Goal: Find specific page/section: Find specific page/section

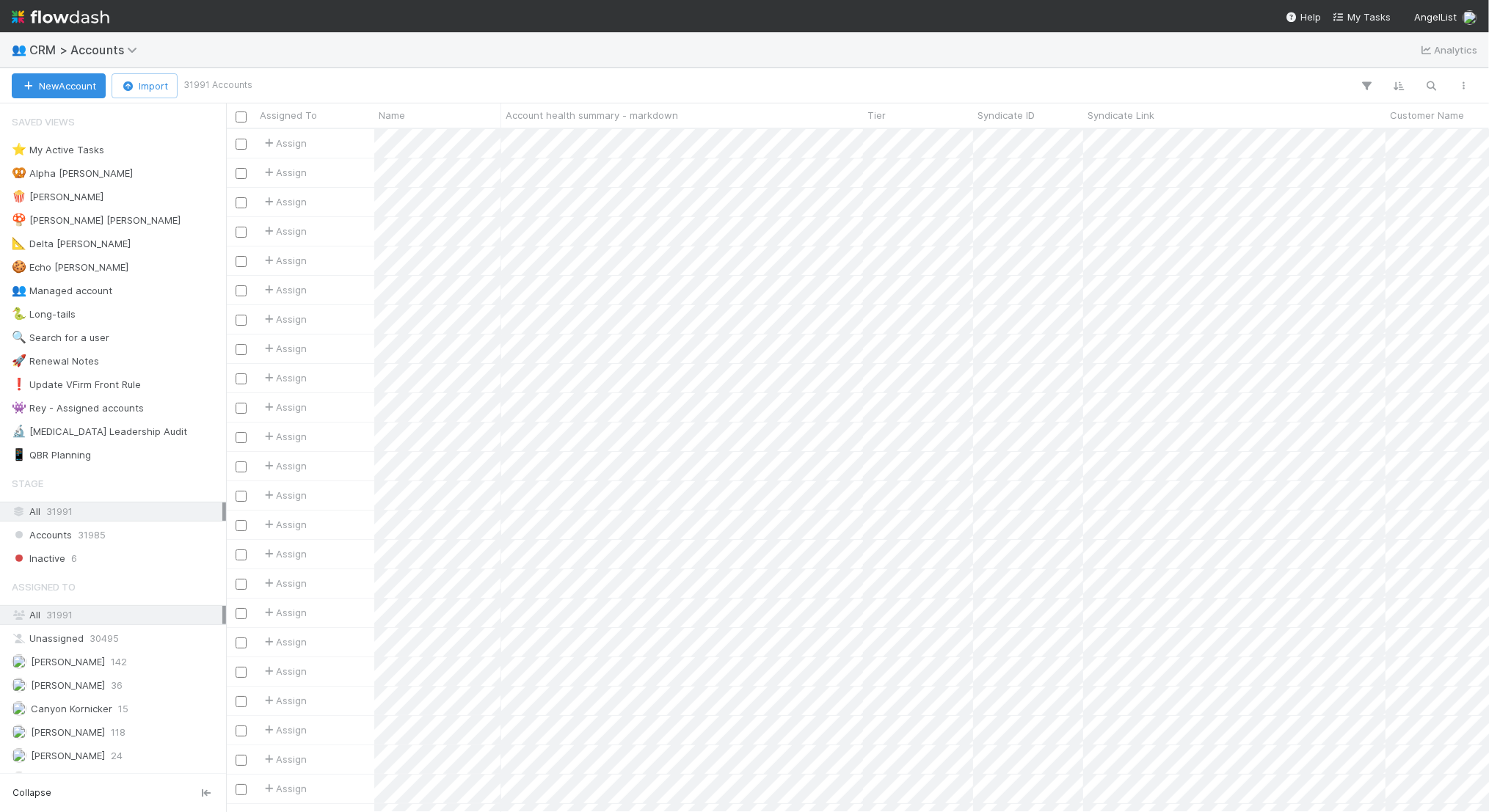
scroll to position [683, 1263]
click at [1428, 80] on icon "button" at bounding box center [1432, 86] width 15 height 13
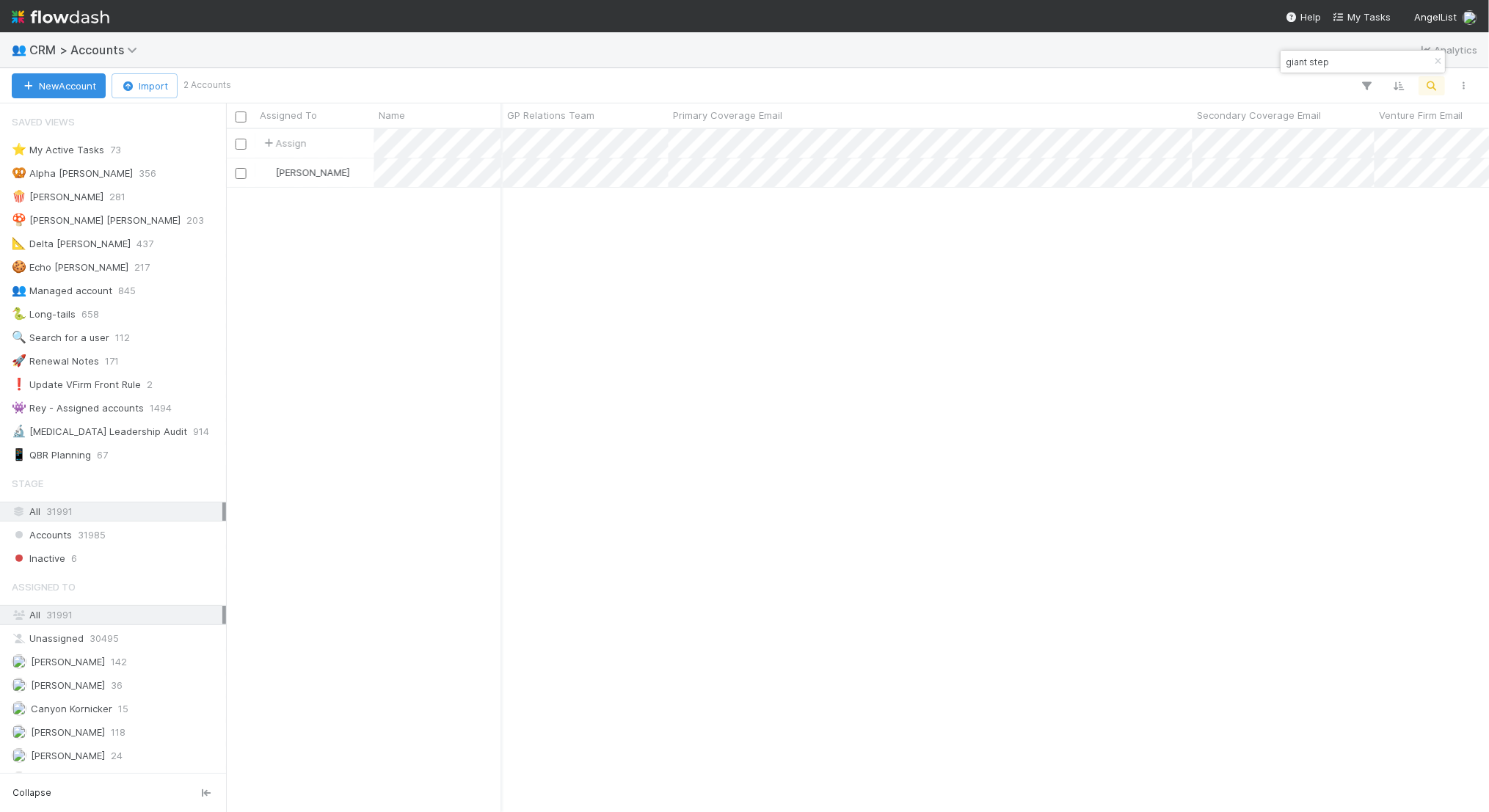
scroll to position [0, 1839]
type input "giant step"
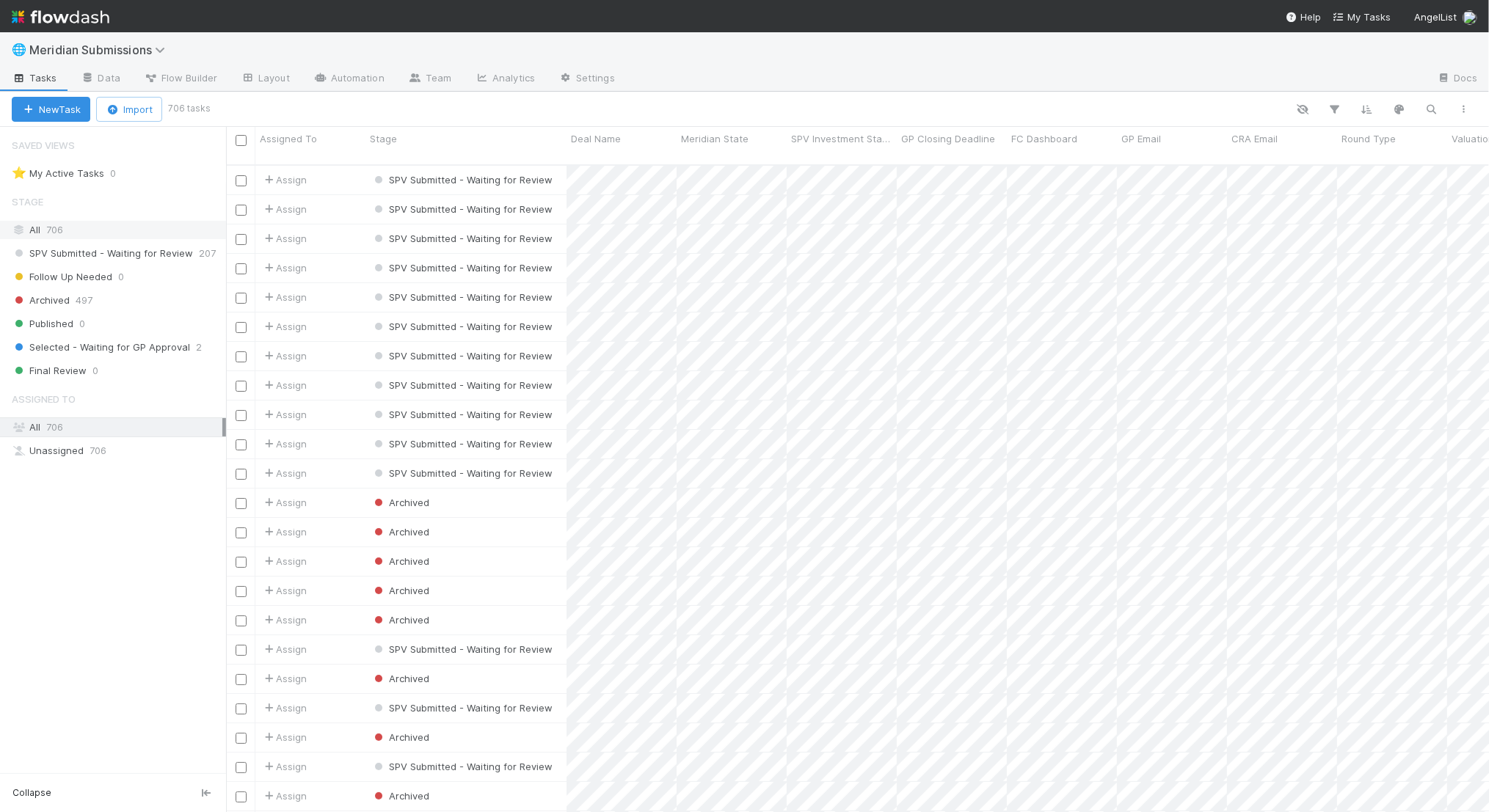
click at [125, 228] on div "All 706" at bounding box center [117, 230] width 211 height 18
click at [146, 256] on span "SPV Submitted - Waiting for Review" at bounding box center [102, 253] width 181 height 18
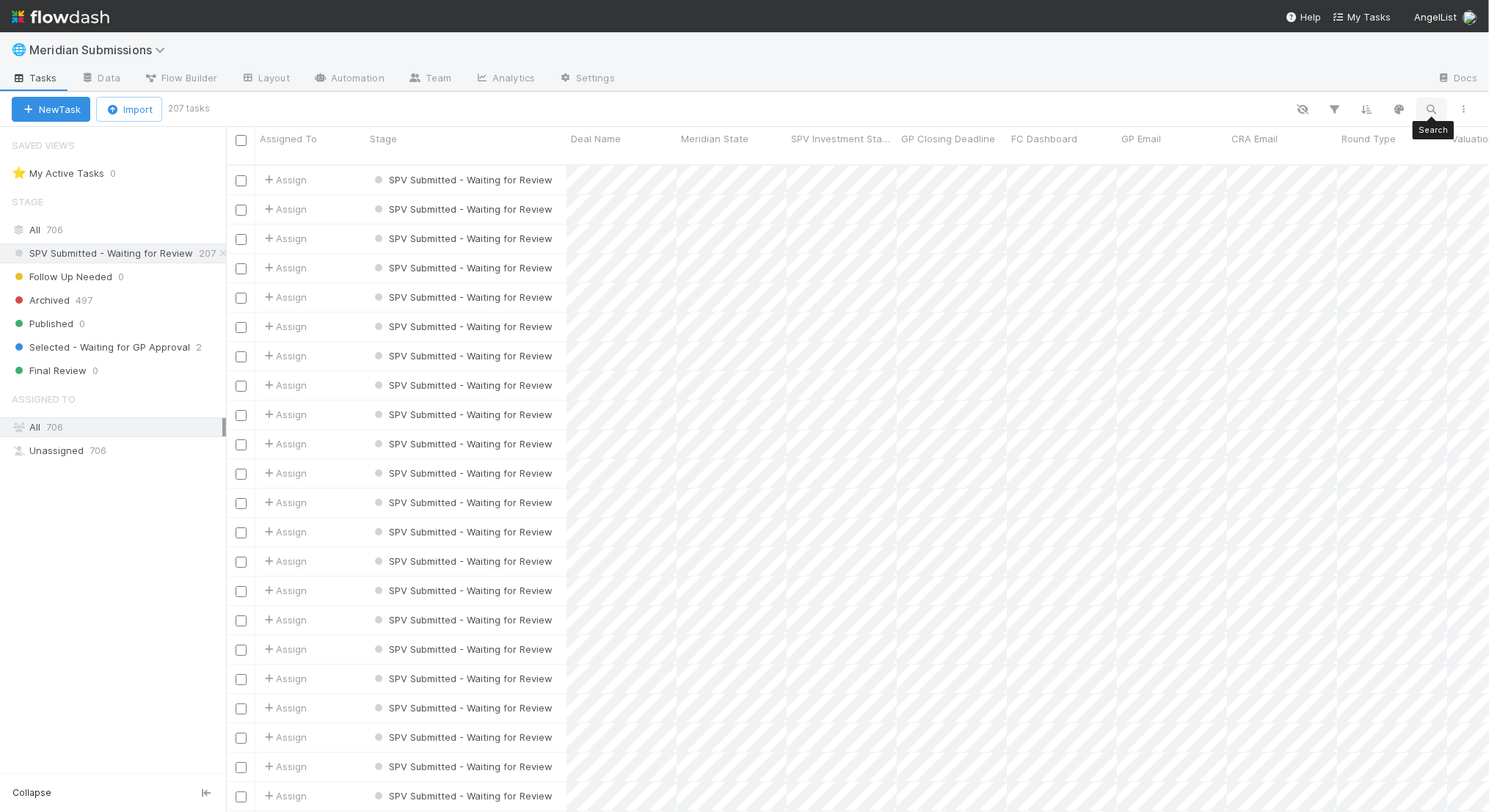
click at [1437, 108] on icon "button" at bounding box center [1432, 109] width 15 height 13
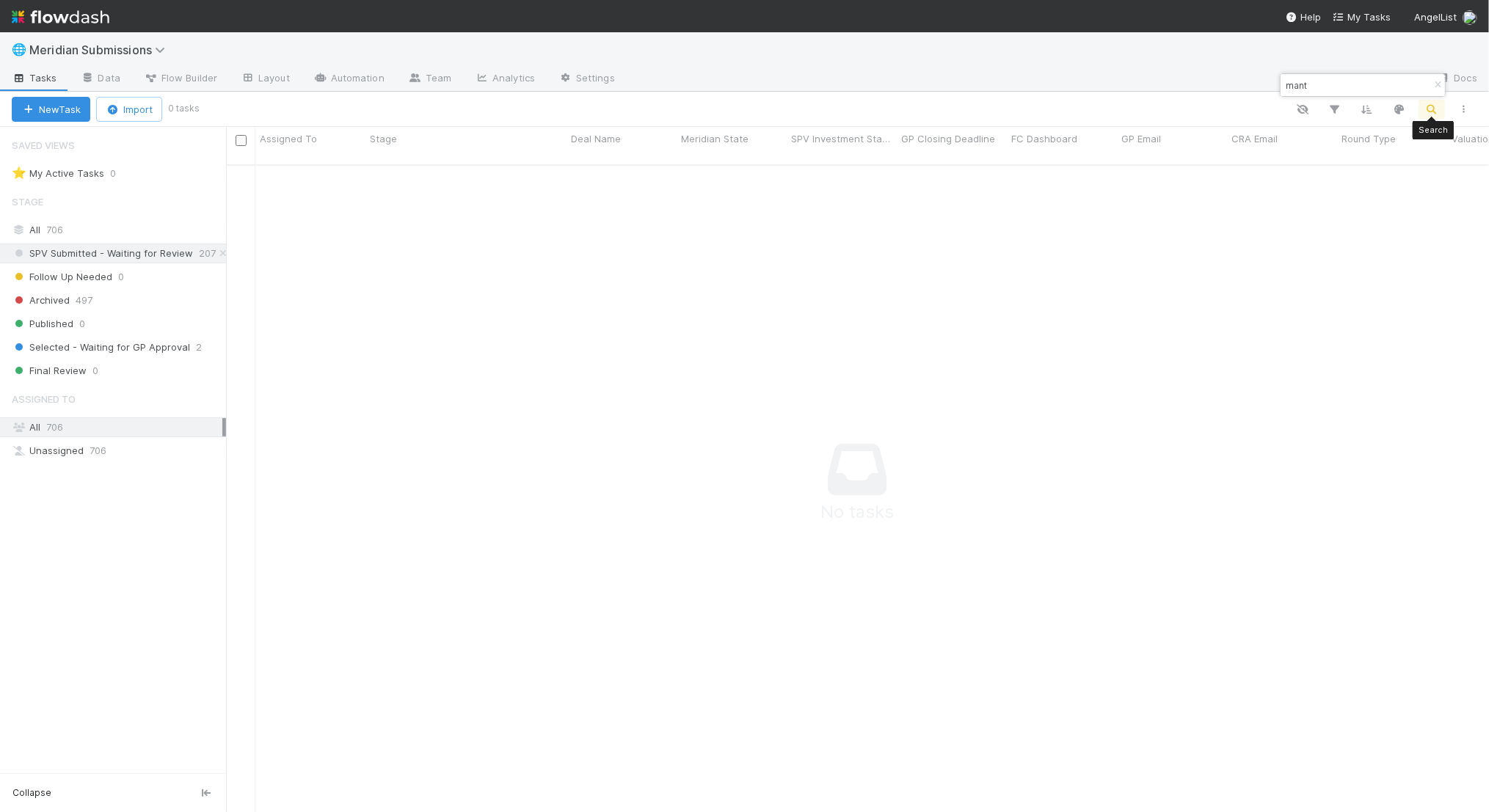
scroll to position [660, 1263]
type input "m"
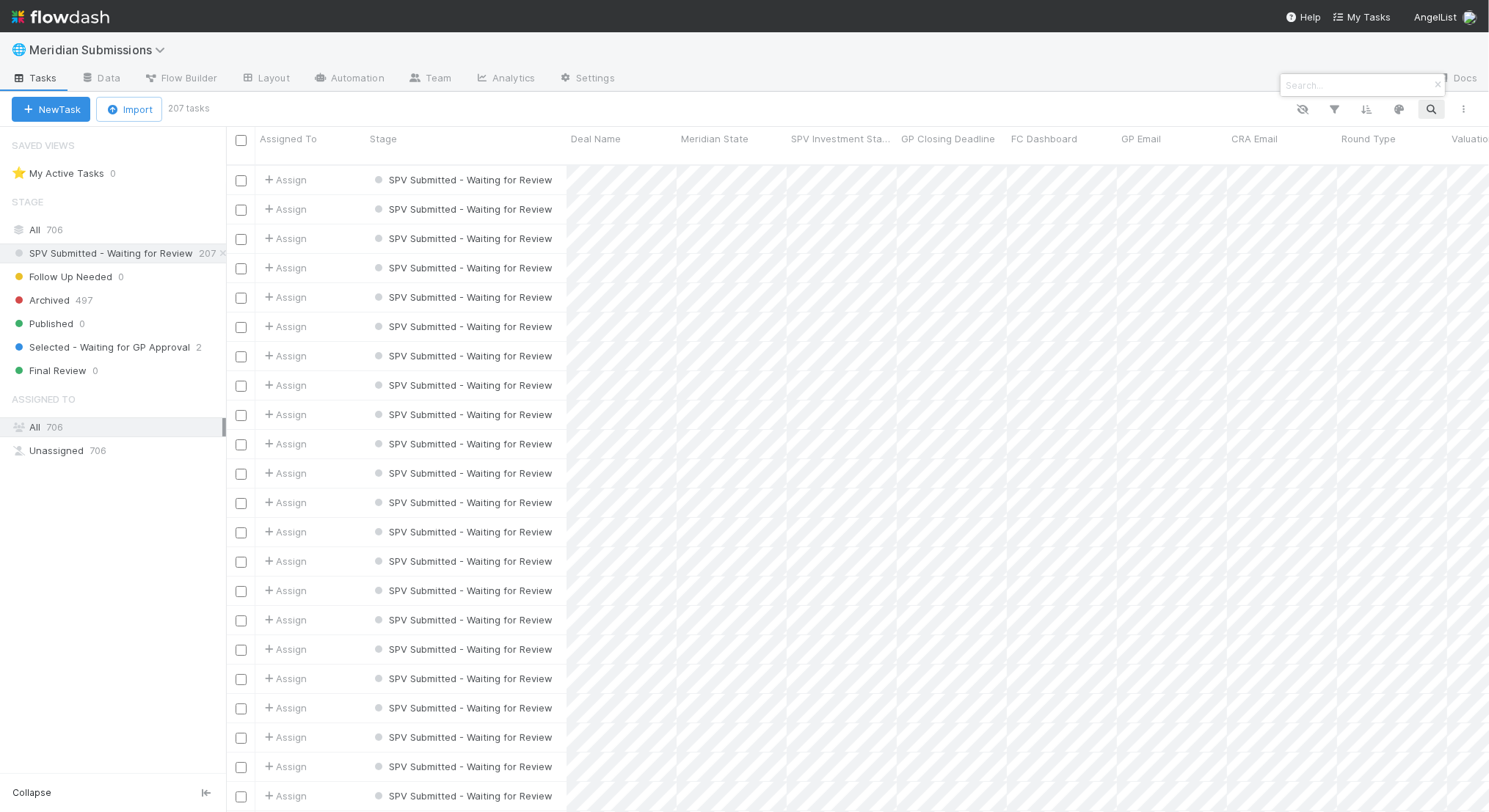
click at [737, 189] on div at bounding box center [744, 406] width 1489 height 812
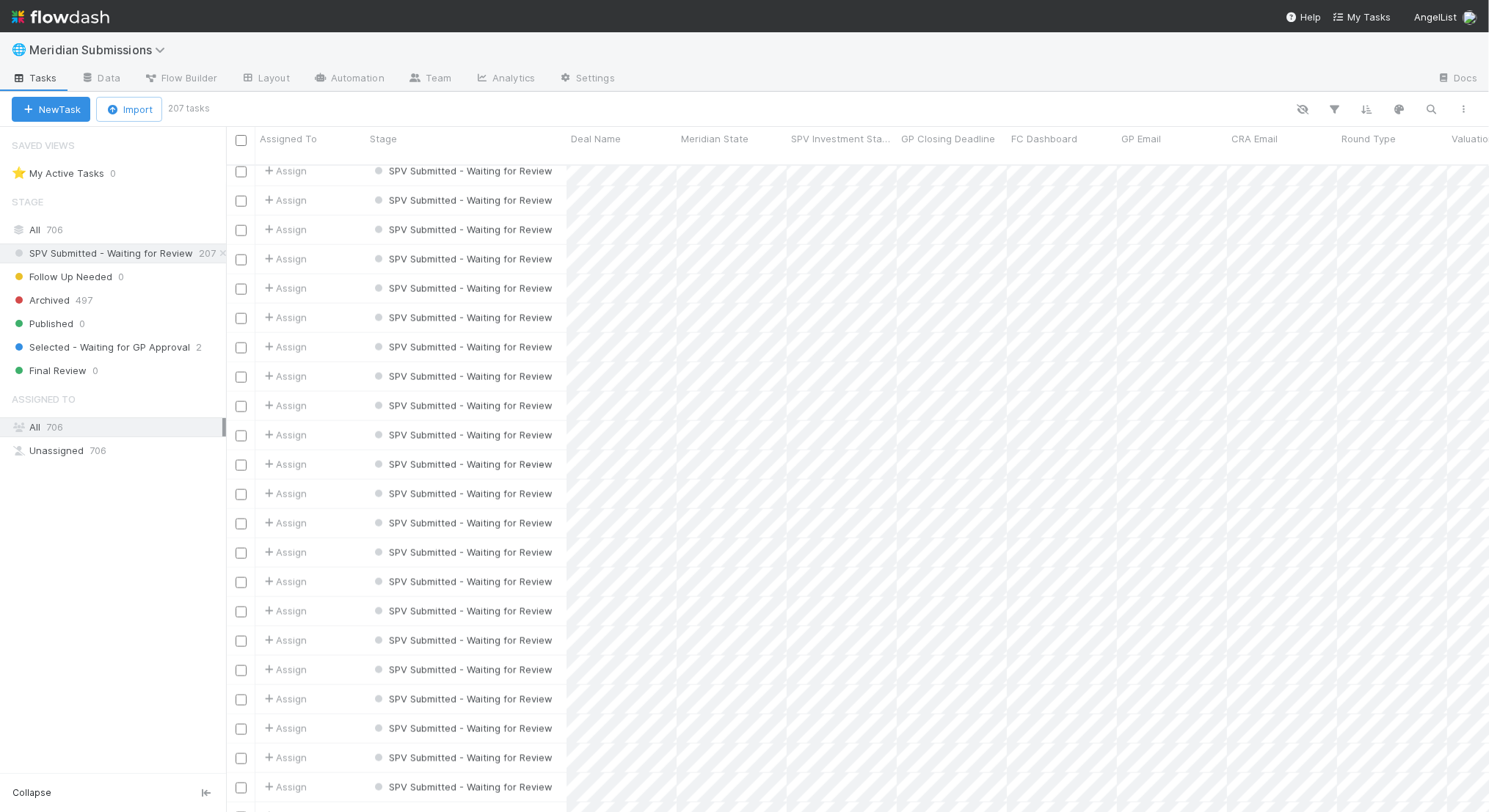
scroll to position [0, 0]
